Goal: Find specific page/section: Find specific page/section

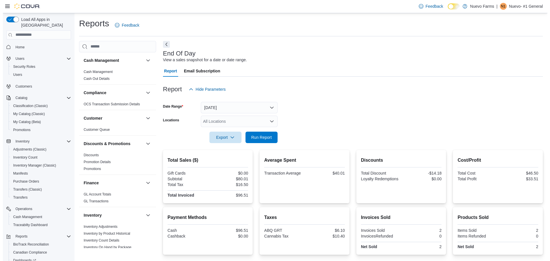
scroll to position [298, 0]
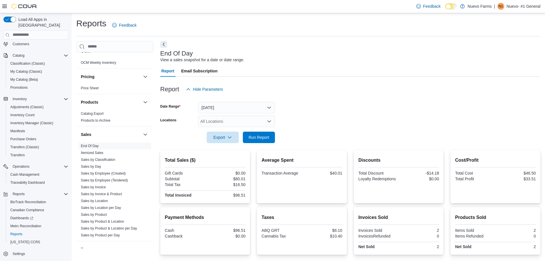
click at [32, 40] on span "Customers" at bounding box center [39, 43] width 58 height 7
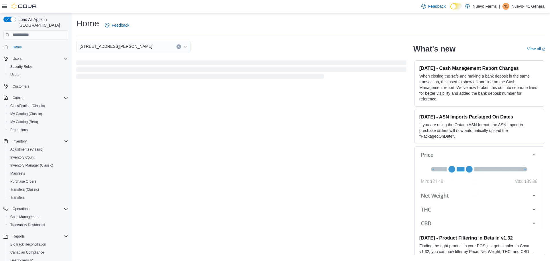
click at [26, 7] on img at bounding box center [24, 6] width 26 height 6
drag, startPoint x: 11, startPoint y: 42, endPoint x: 42, endPoint y: 35, distance: 31.1
click at [42, 41] on nav "Home Users Security Roles Users Customers Catalog Classification (Classic) My C…" at bounding box center [35, 157] width 65 height 233
click at [19, 45] on span "Home" at bounding box center [17, 47] width 9 height 5
